Goal: Transaction & Acquisition: Purchase product/service

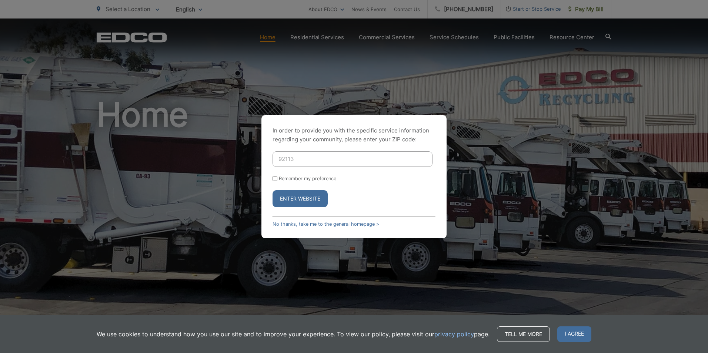
type input "92113"
click at [302, 198] on button "Enter Website" at bounding box center [299, 198] width 55 height 17
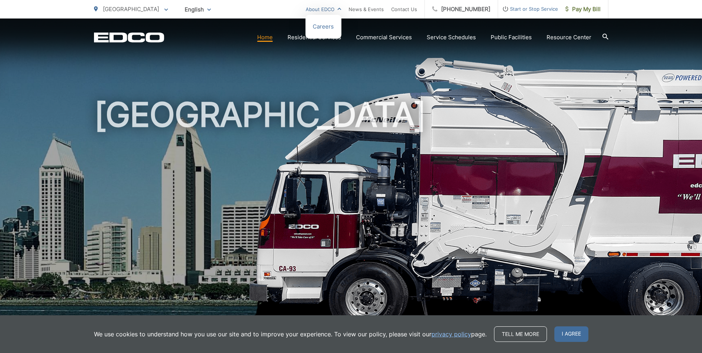
click at [341, 8] on link "About EDCO" at bounding box center [324, 9] width 36 height 9
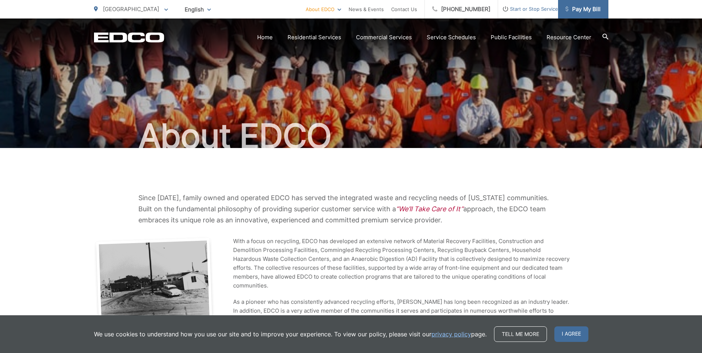
click at [585, 5] on span "Pay My Bill" at bounding box center [583, 9] width 35 height 9
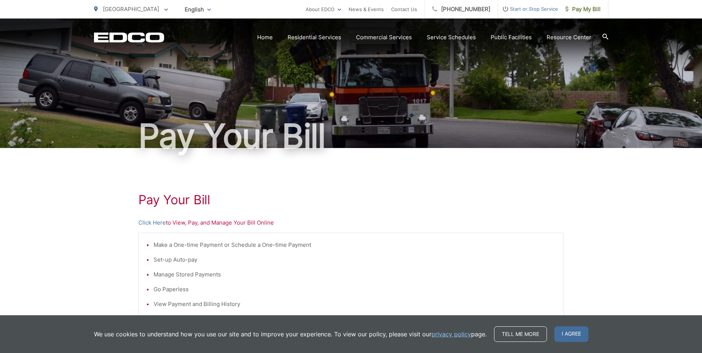
scroll to position [37, 0]
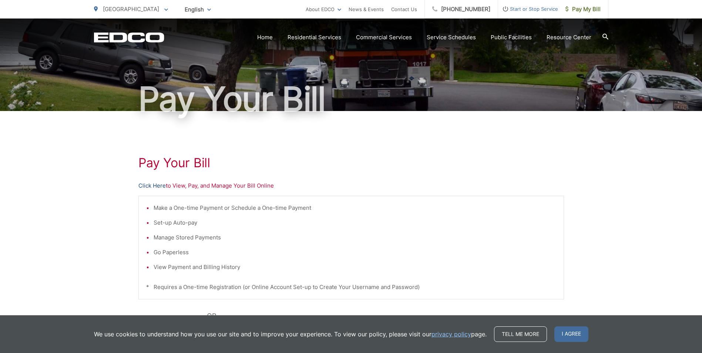
click at [155, 186] on link "Click Here" at bounding box center [151, 185] width 27 height 9
